Goal: Task Accomplishment & Management: Complete application form

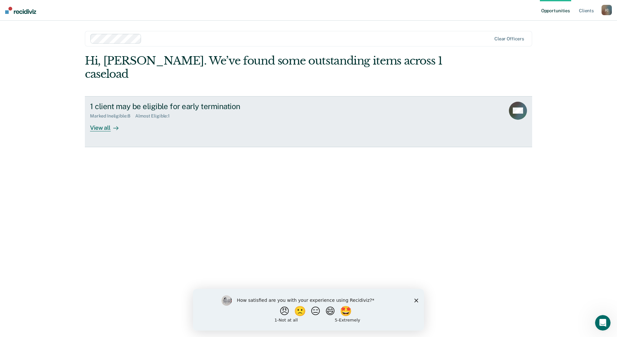
click at [109, 119] on div "View all" at bounding box center [108, 125] width 36 height 13
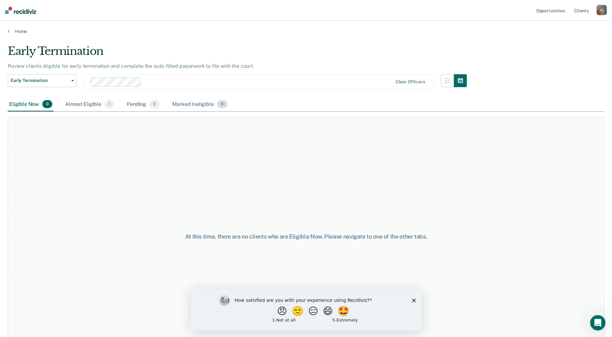
click at [197, 105] on div "Marked Ineligible 8" at bounding box center [200, 104] width 58 height 14
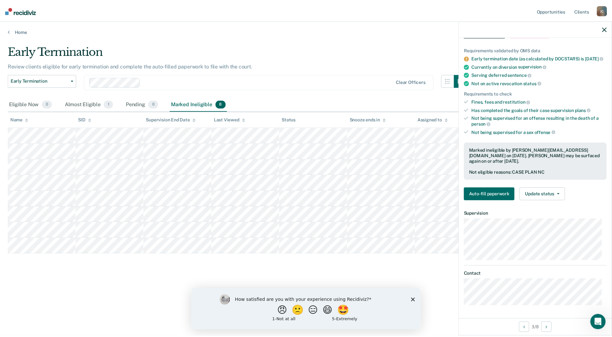
scroll to position [44, 0]
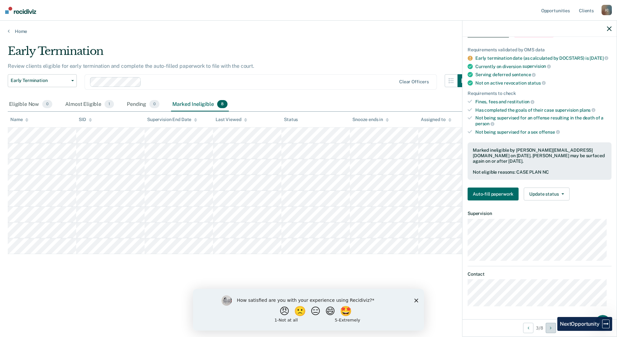
click at [551, 329] on icon "Next Opportunity" at bounding box center [551, 328] width 2 height 5
click at [528, 329] on button "Previous Opportunity" at bounding box center [528, 328] width 10 height 10
click at [527, 326] on icon "Previous Opportunity" at bounding box center [528, 328] width 2 height 5
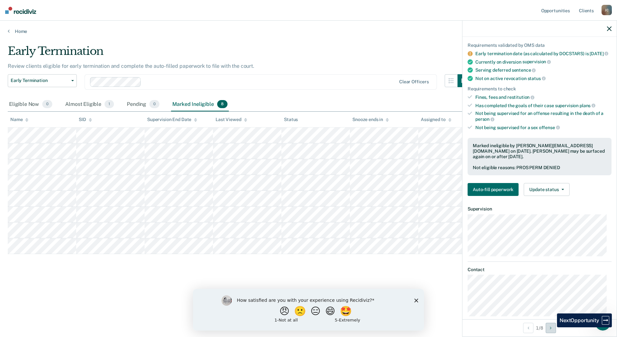
click at [551, 327] on icon "Next Opportunity" at bounding box center [551, 328] width 2 height 5
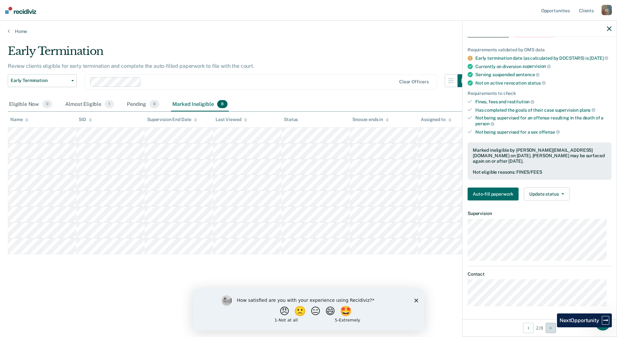
click at [551, 327] on icon "Next Opportunity" at bounding box center [551, 328] width 2 height 5
click at [514, 199] on button "Auto-fill paperwork" at bounding box center [492, 193] width 51 height 13
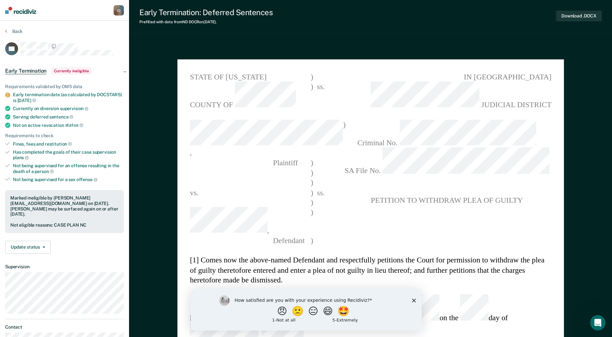
type textarea "x"
click at [7, 32] on icon at bounding box center [6, 30] width 2 height 5
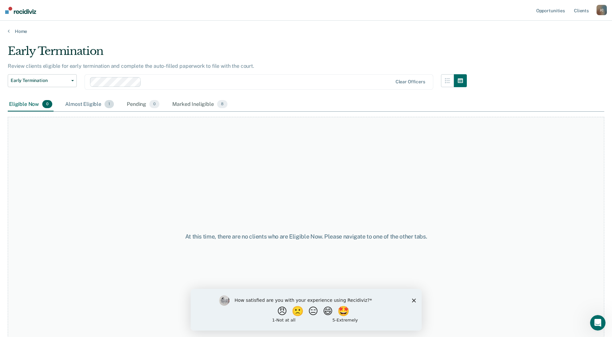
click at [96, 99] on div "Almost Eligible 1" at bounding box center [89, 104] width 51 height 14
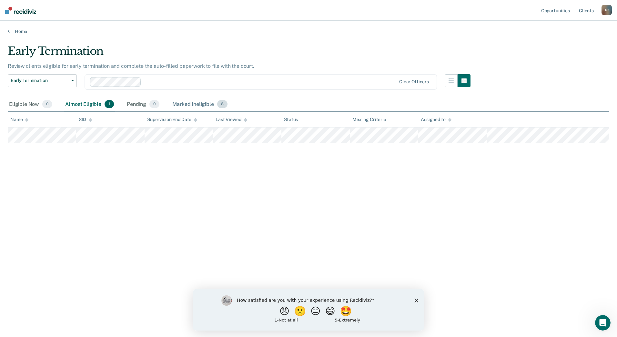
click at [207, 102] on div "Marked Ineligible 8" at bounding box center [200, 104] width 58 height 14
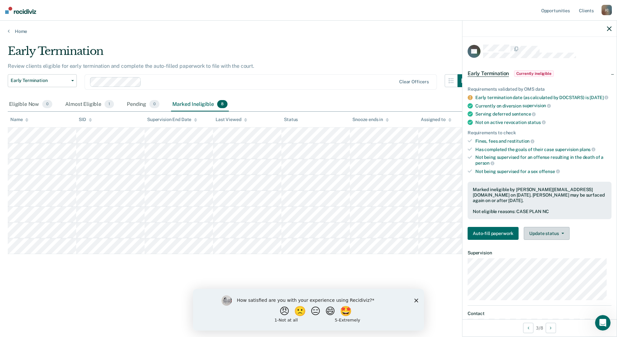
click at [543, 240] on button "Update status" at bounding box center [546, 233] width 45 height 13
click at [553, 264] on button "Update Ineligibility" at bounding box center [555, 259] width 62 height 10
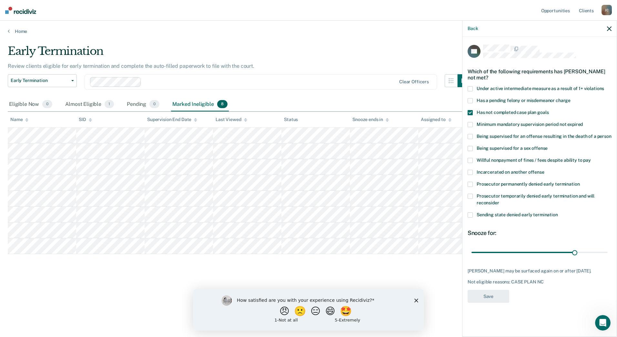
click at [608, 29] on icon "button" at bounding box center [609, 28] width 5 height 5
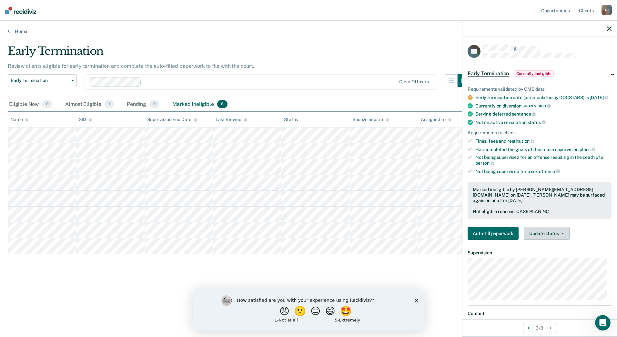
click at [557, 239] on button "Update status" at bounding box center [546, 233] width 45 height 13
click at [555, 264] on button "Update Ineligibility" at bounding box center [555, 259] width 62 height 10
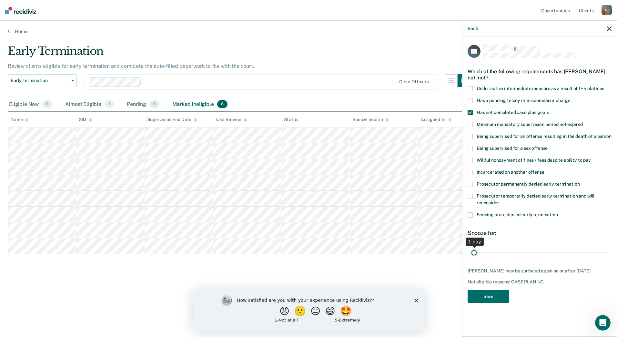
drag, startPoint x: 575, startPoint y: 245, endPoint x: 462, endPoint y: 246, distance: 112.3
type input "1"
click at [471, 246] on input "range" at bounding box center [539, 251] width 136 height 11
click at [607, 26] on div "Back" at bounding box center [539, 29] width 154 height 16
click at [610, 30] on icon "button" at bounding box center [609, 28] width 5 height 5
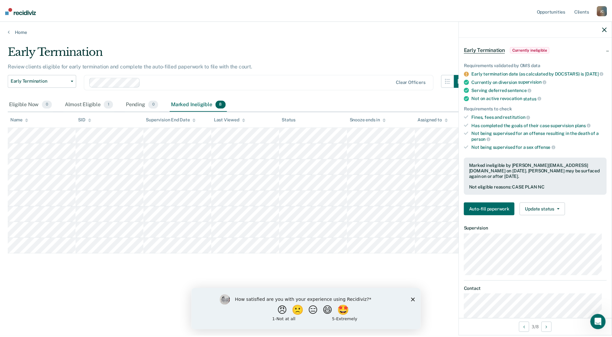
scroll to position [44, 0]
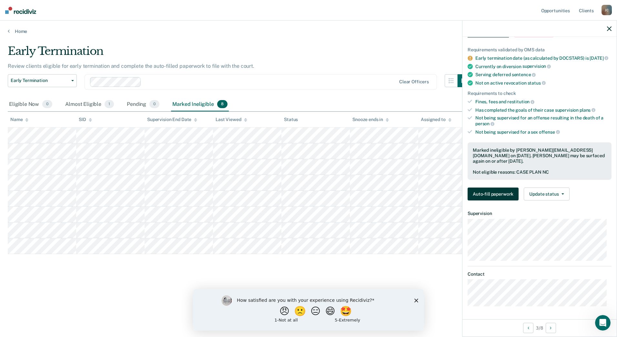
click at [494, 196] on button "Auto-fill paperwork" at bounding box center [492, 193] width 51 height 13
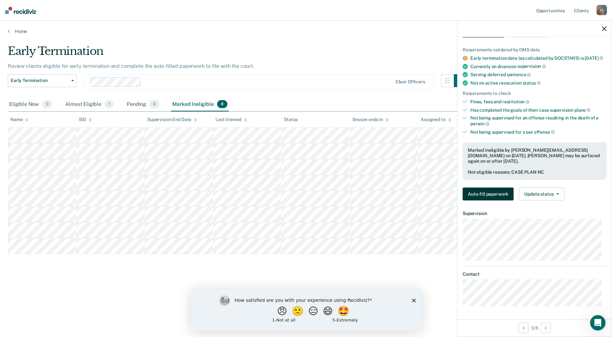
type textarea "x"
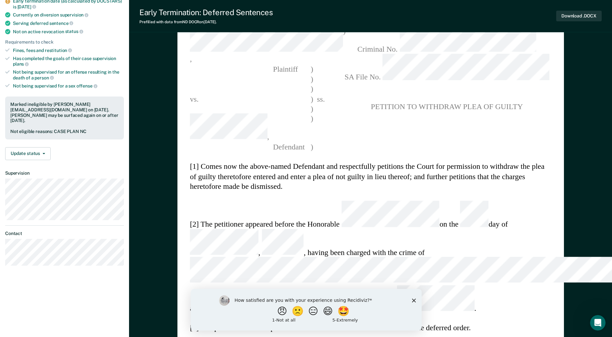
scroll to position [97, 0]
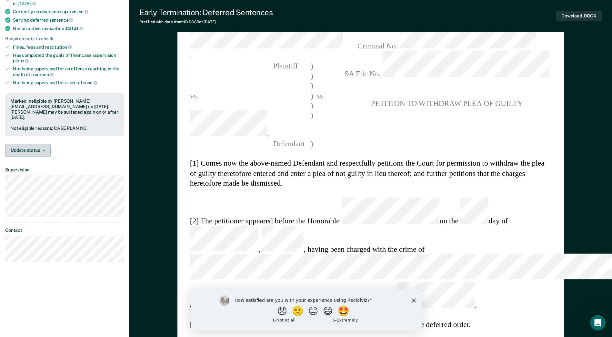
click at [45, 144] on button "Update status" at bounding box center [27, 150] width 45 height 13
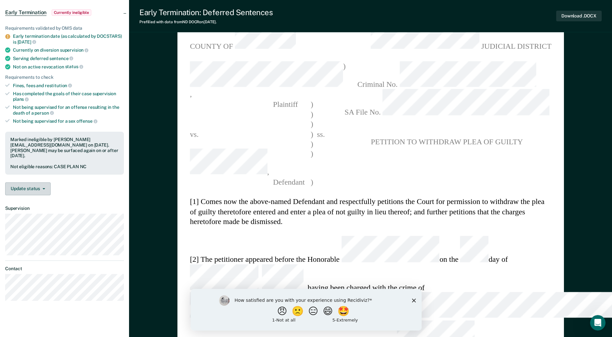
scroll to position [0, 0]
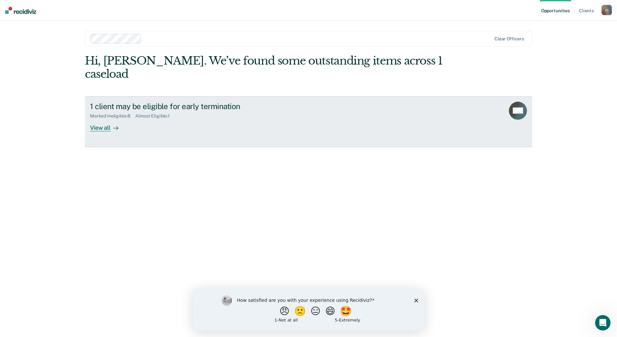
click at [105, 119] on div "View all" at bounding box center [108, 125] width 36 height 13
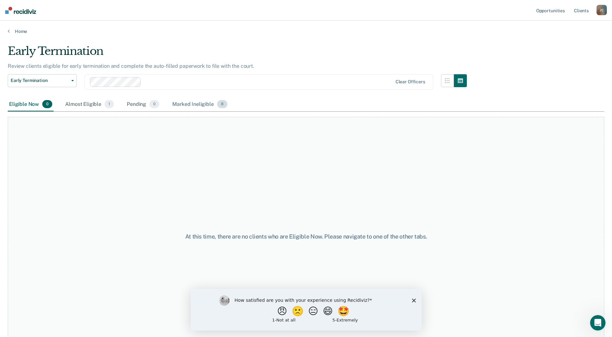
click at [212, 107] on div "Marked Ineligible 8" at bounding box center [200, 104] width 58 height 14
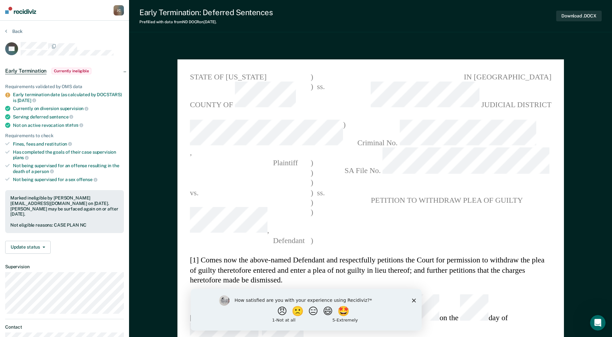
click at [476, 173] on section "IN DISTRICT COURT JUDICIAL DISTRICT Criminal No. SA File No. PETITION TO WITHDR…" at bounding box center [446, 158] width 209 height 173
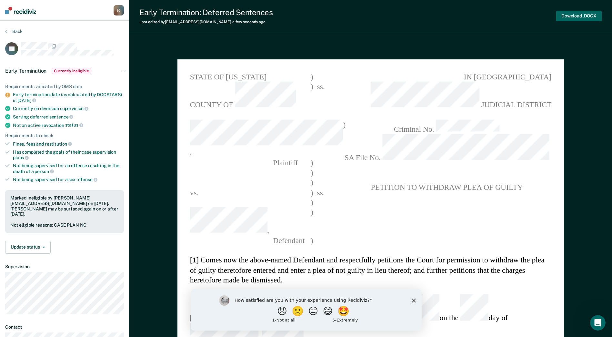
click at [576, 18] on button "Download .DOCX" at bounding box center [578, 16] width 45 height 11
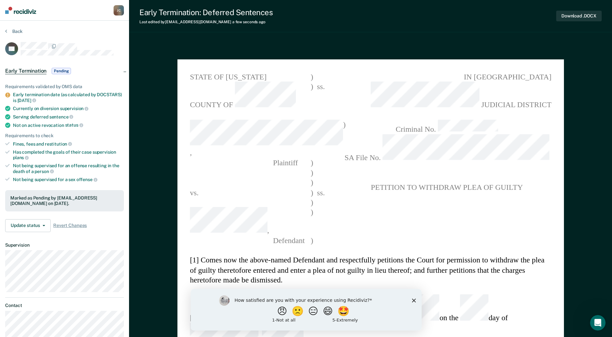
click at [477, 167] on section "IN DISTRICT COURT JUDICIAL DISTRICT Criminal No. SA File No. PETITION TO WITHDR…" at bounding box center [446, 158] width 209 height 173
click at [366, 175] on section "IN DISTRICT COURT JUDICIAL DISTRICT Criminal No. SA File No. PETITION TO WITHDR…" at bounding box center [446, 158] width 209 height 173
type textarea "x"
